Goal: Transaction & Acquisition: Purchase product/service

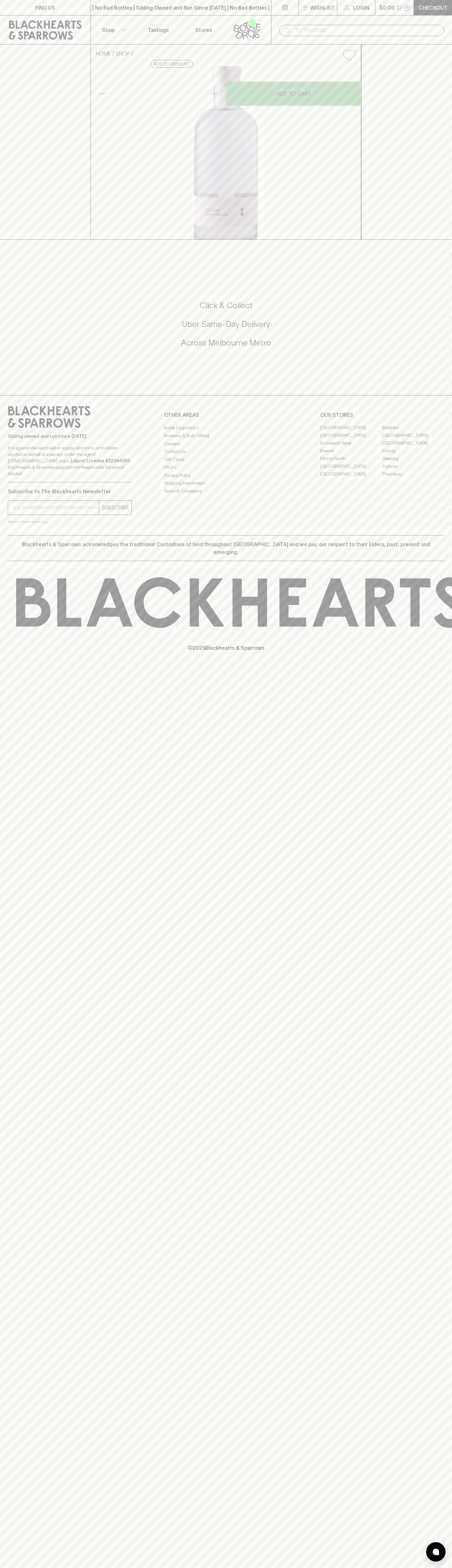
click at [300, 23] on div "​" at bounding box center [361, 30] width 181 height 29
click at [420, 535] on div "Sibling owned and run since [DATE] It is against the law to sell or supply alco…" at bounding box center [226, 465] width 452 height 140
click at [406, 1567] on html "FIND US | No Bad Bottles | Sibling Owned and Run Since 2006 | No Bad Bottles | …" at bounding box center [226, 784] width 452 height 1568
click at [7, 1007] on div "FIND US | No Bad Bottles | Sibling Owned and Run Since 2006 | No Bad Bottles | …" at bounding box center [226, 784] width 452 height 1568
